Goal: Information Seeking & Learning: Learn about a topic

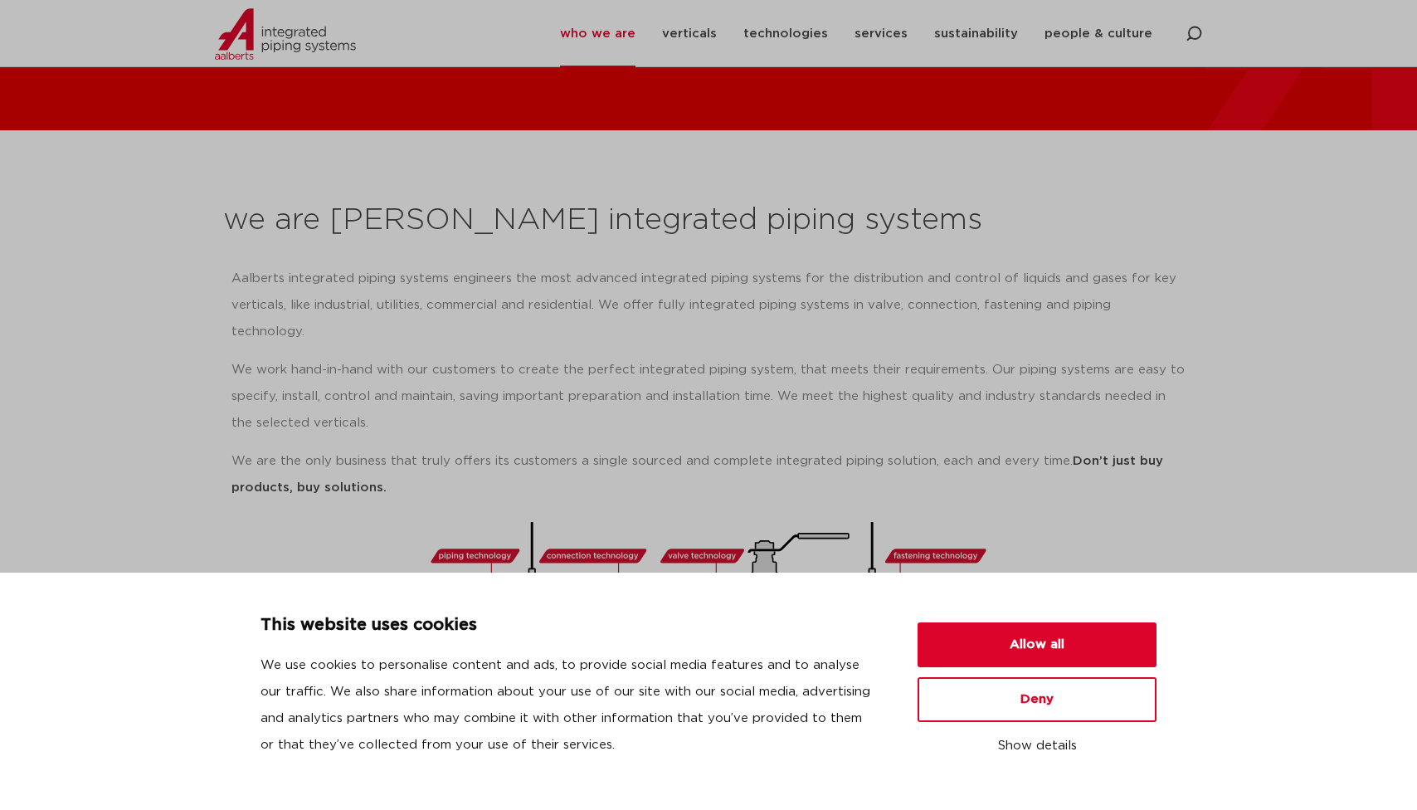
scroll to position [146, 0]
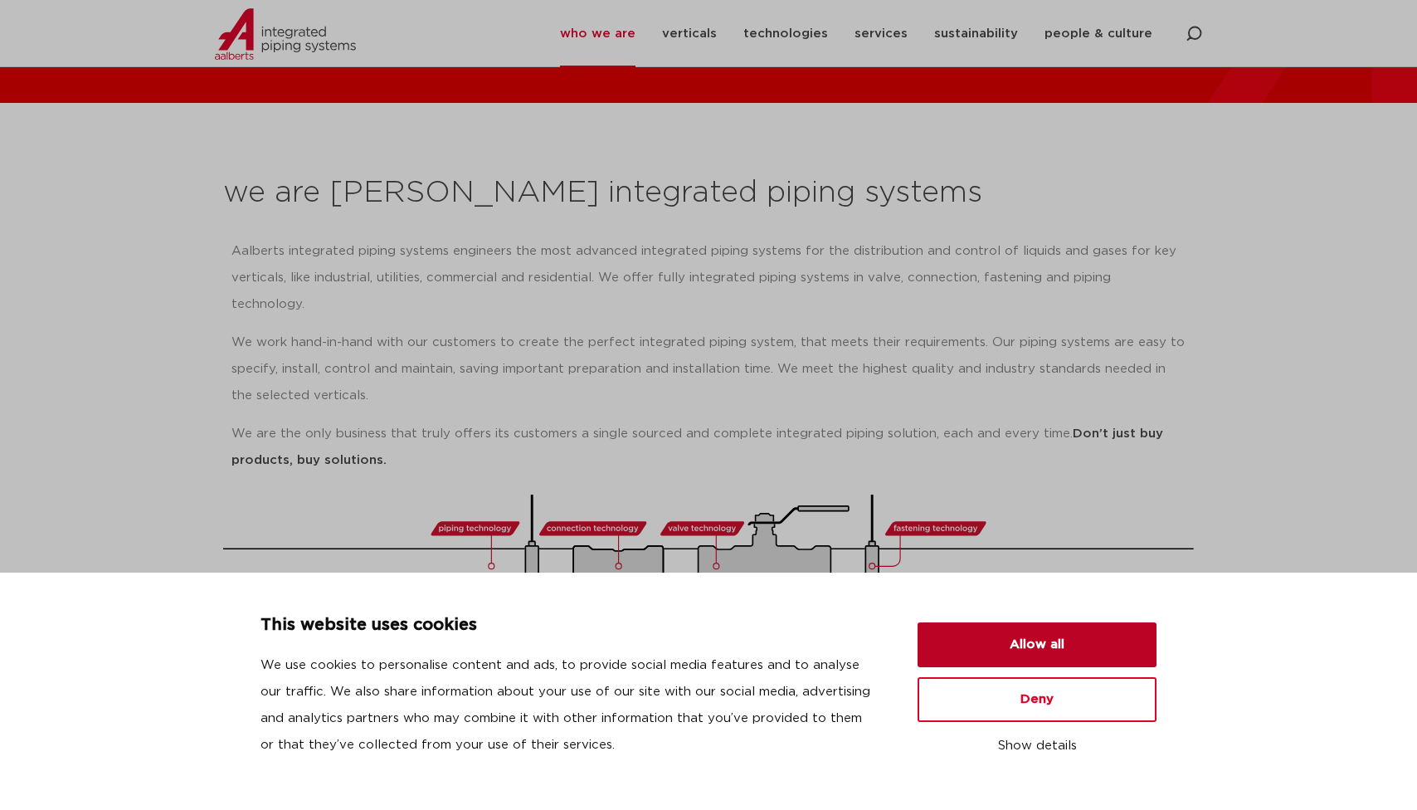
click at [1052, 653] on button "Allow all" at bounding box center [1037, 644] width 239 height 45
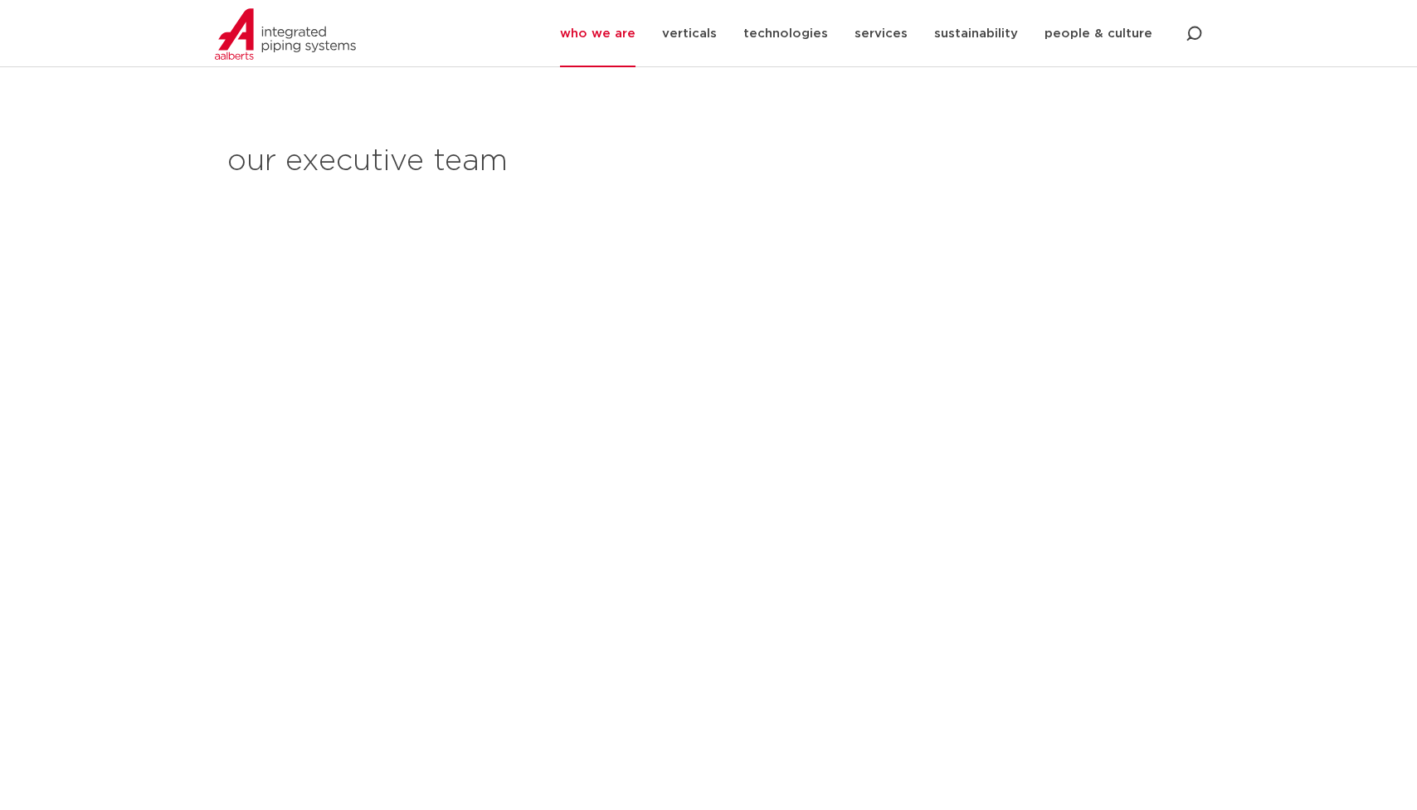
scroll to position [1808, 0]
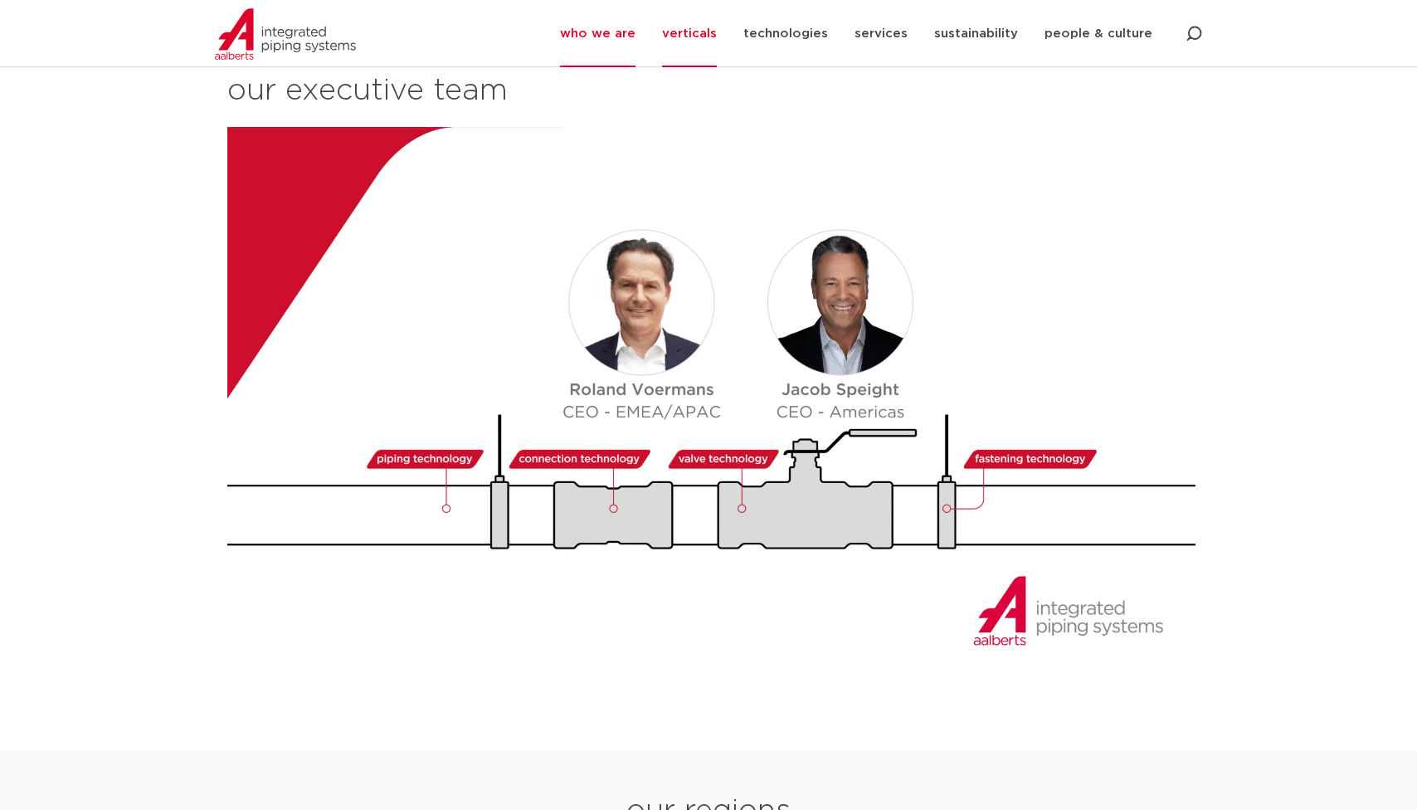
click at [708, 27] on link "verticals" at bounding box center [689, 33] width 55 height 67
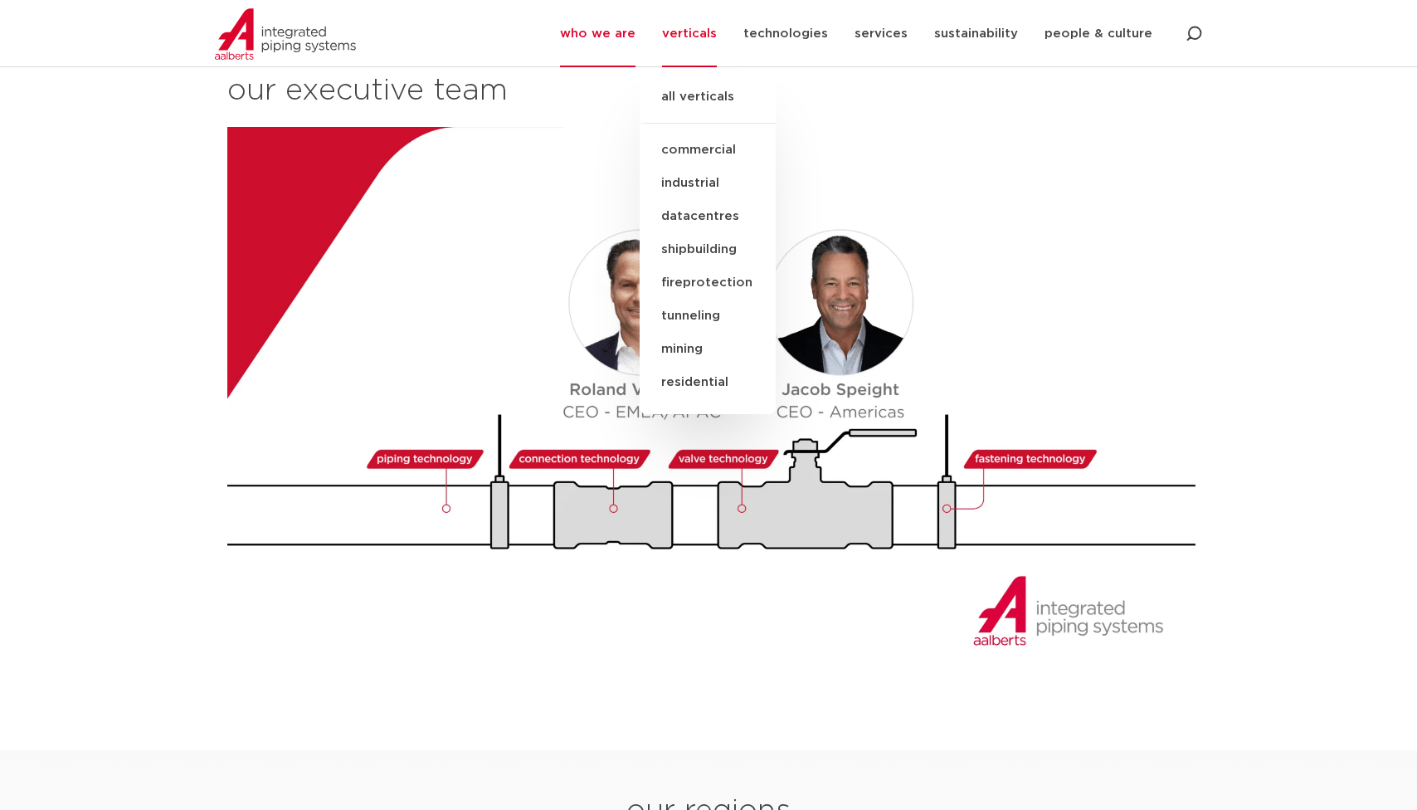
click at [705, 155] on link "commercial" at bounding box center [708, 150] width 136 height 33
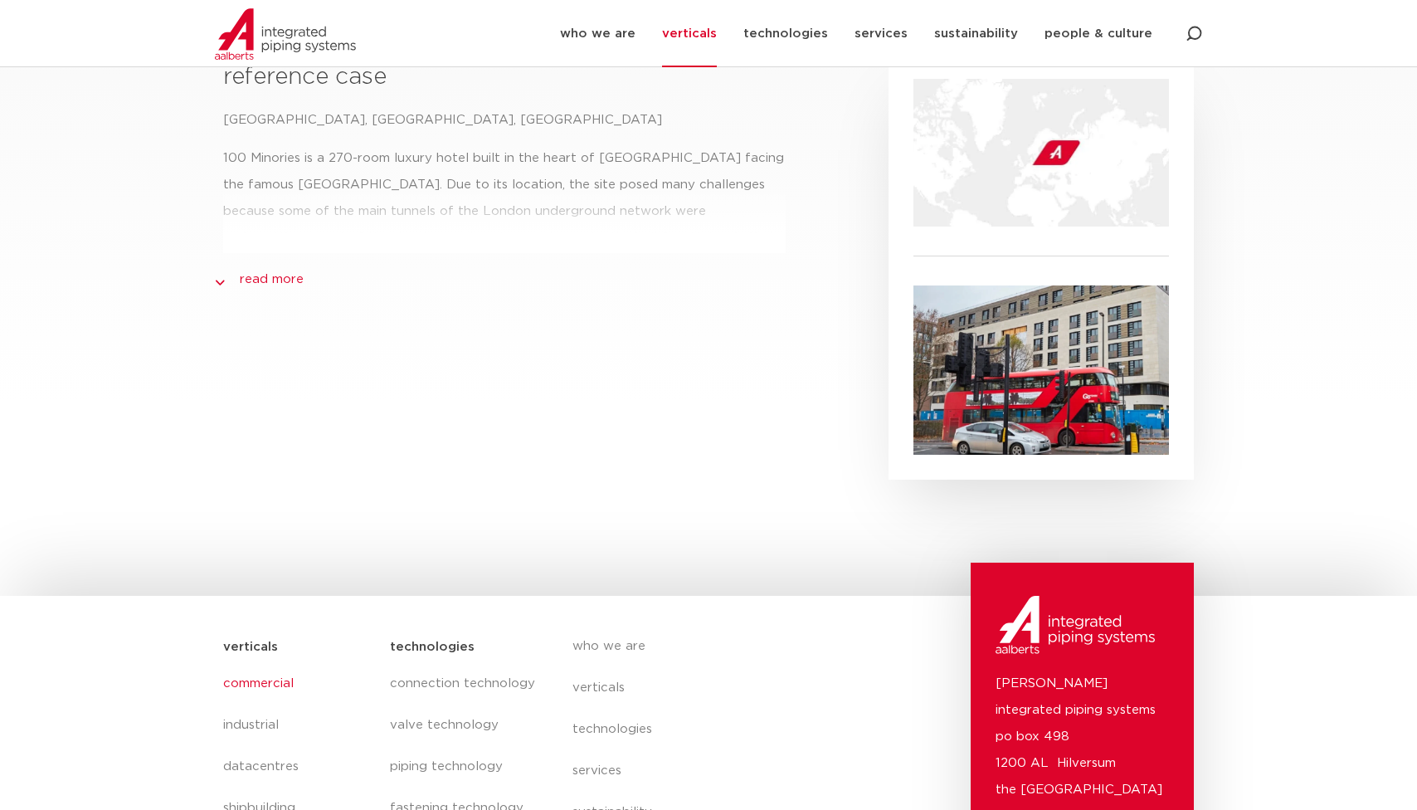
scroll to position [762, 0]
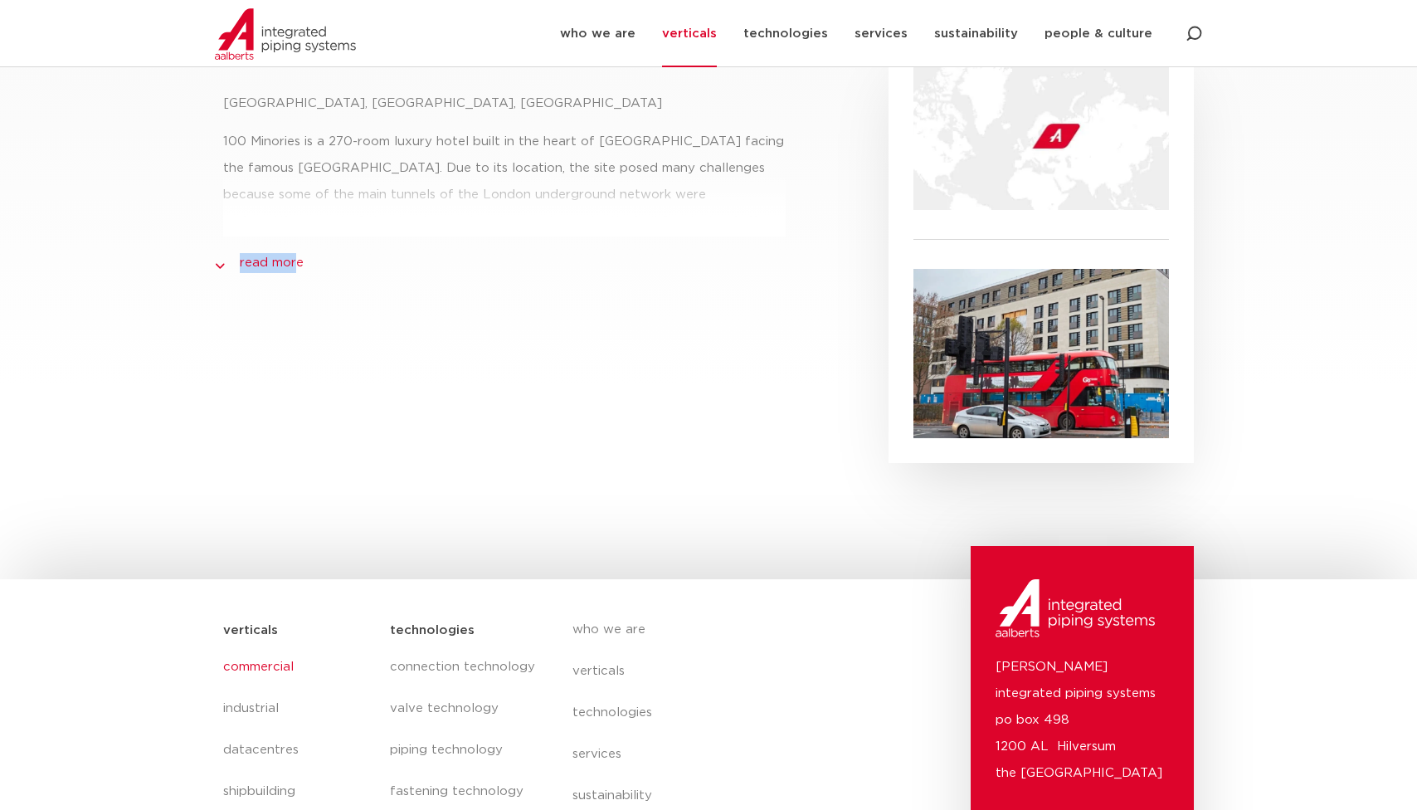
click at [295, 256] on div "reference case 100 [GEOGRAPHIC_DATA], [GEOGRAPHIC_DATA], [GEOGRAPHIC_DATA] 100 …" at bounding box center [504, 246] width 579 height 434
click at [280, 263] on link "read more" at bounding box center [272, 263] width 64 height 20
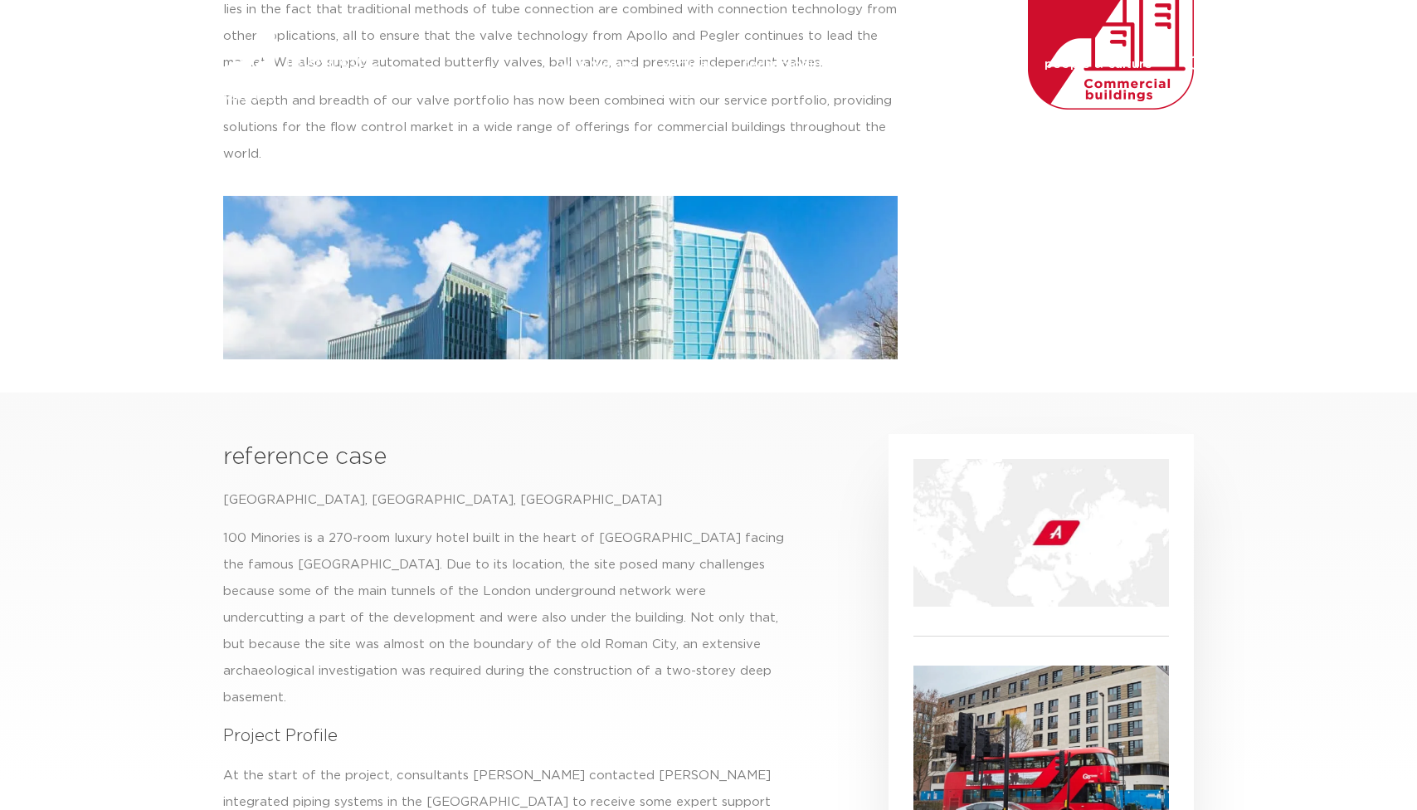
scroll to position [0, 0]
